Goal: Task Accomplishment & Management: Use online tool/utility

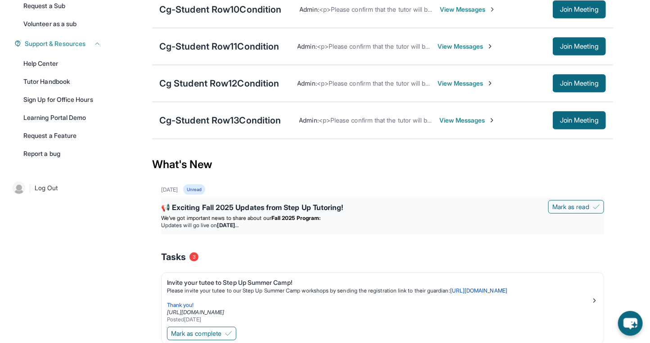
scroll to position [184, 0]
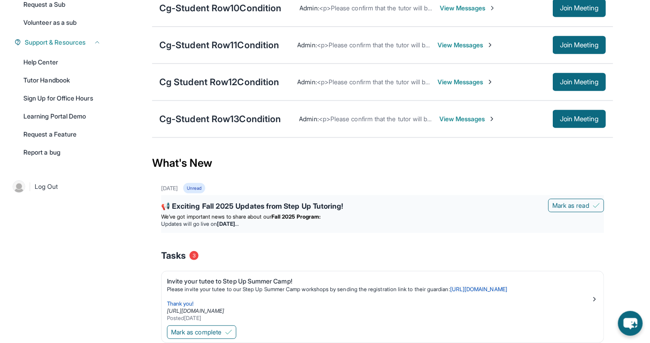
click at [278, 200] on div "📢 Exciting Fall 2025 Updates from Step Up Tutoring!" at bounding box center [382, 206] width 443 height 13
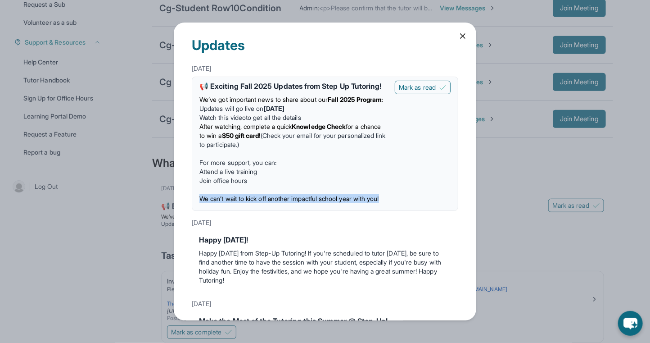
drag, startPoint x: 215, startPoint y: 218, endPoint x: 200, endPoint y: 209, distance: 17.0
click at [200, 203] on p "We can’t wait to kick off another impactful school year with you!" at bounding box center [293, 198] width 188 height 9
copy span "We can’t wait to kick off another impactful school year with you!"
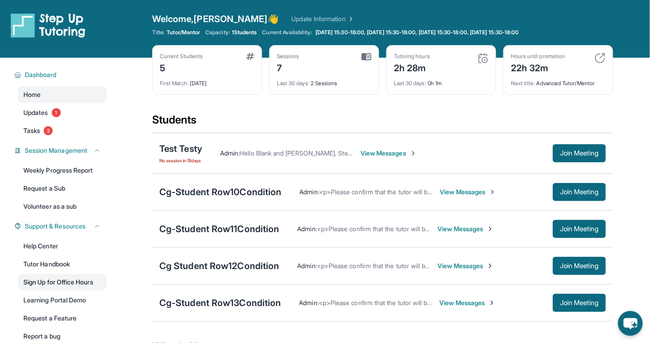
click at [54, 284] on link "Sign Up for Office Hours" at bounding box center [62, 282] width 88 height 16
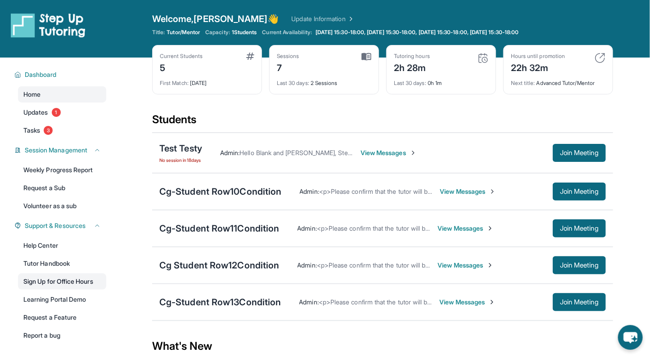
click at [69, 280] on link "Sign Up for Office Hours" at bounding box center [62, 282] width 88 height 16
click at [72, 299] on link "Learning Portal Demo" at bounding box center [62, 300] width 88 height 16
